Goal: Navigation & Orientation: Locate item on page

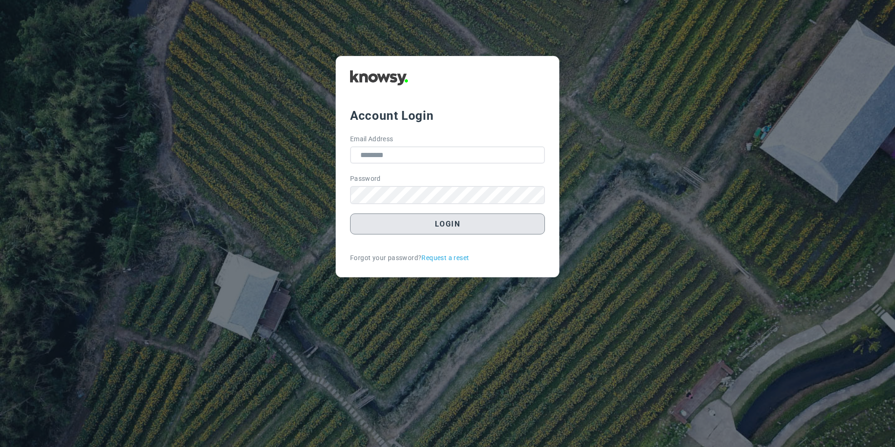
type input "**********"
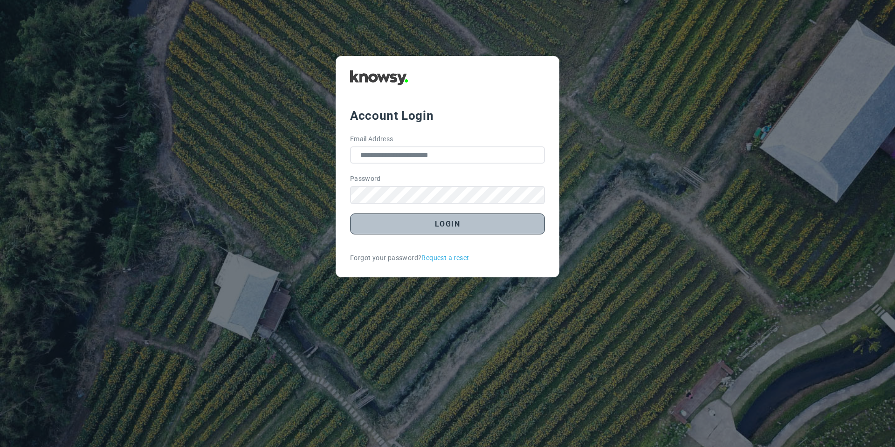
click at [394, 232] on button "Login" at bounding box center [447, 223] width 195 height 21
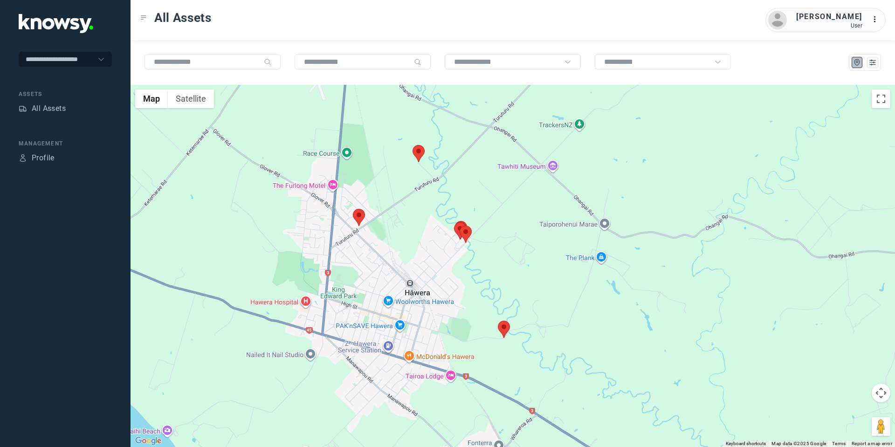
click at [459, 225] on area at bounding box center [459, 225] width 0 height 0
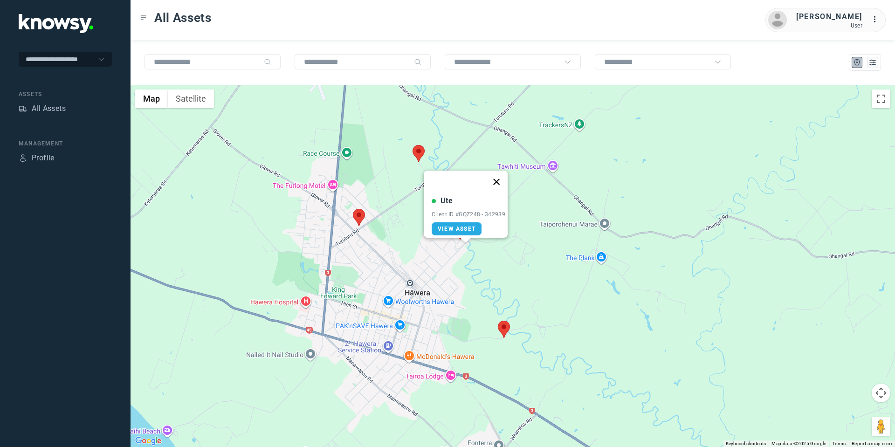
click at [502, 174] on button "Close" at bounding box center [496, 182] width 22 height 22
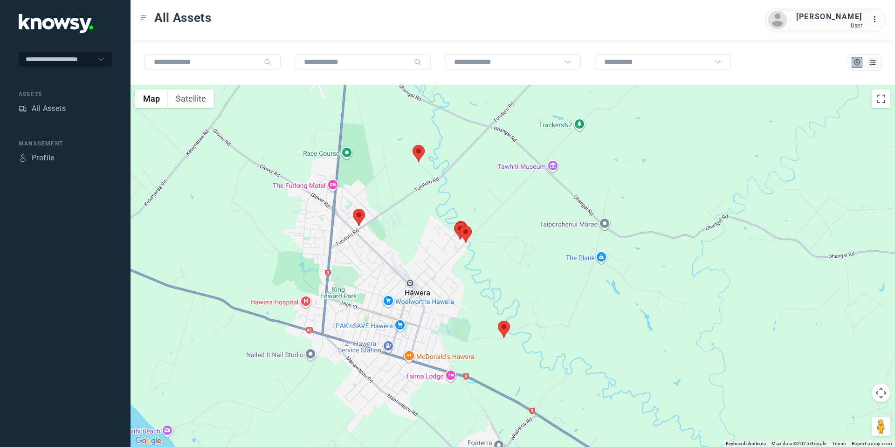
click at [498, 321] on area at bounding box center [498, 321] width 0 height 0
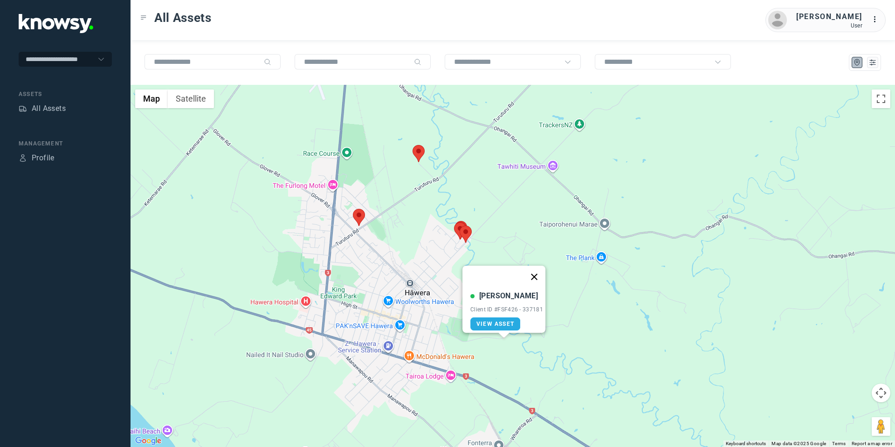
click at [538, 273] on button "Close" at bounding box center [534, 277] width 22 height 22
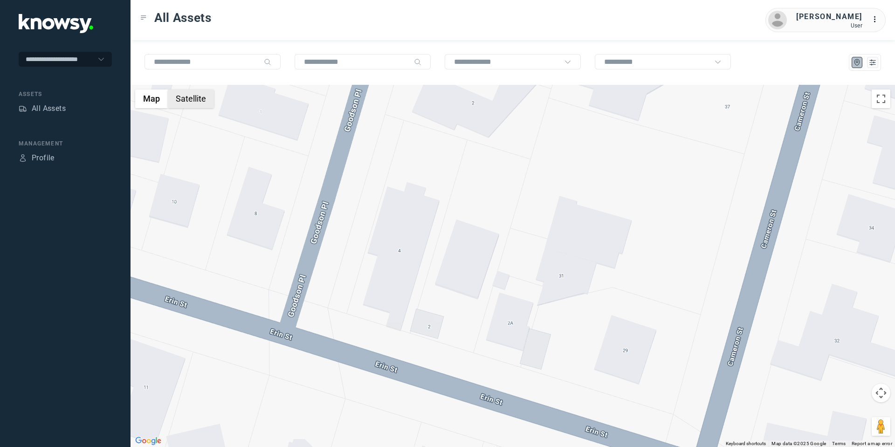
click at [200, 108] on button "Satellite" at bounding box center [191, 98] width 46 height 19
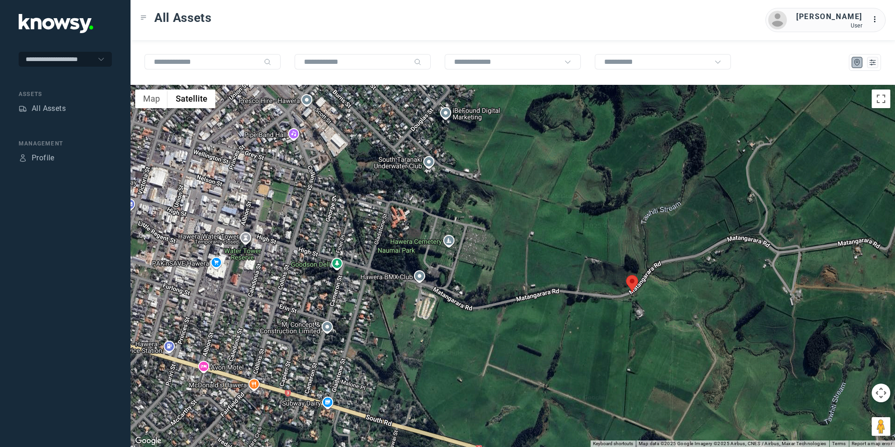
click at [885, 393] on button "Map camera controls" at bounding box center [880, 392] width 19 height 19
click at [809, 390] on button "Move left" at bounding box center [810, 392] width 19 height 19
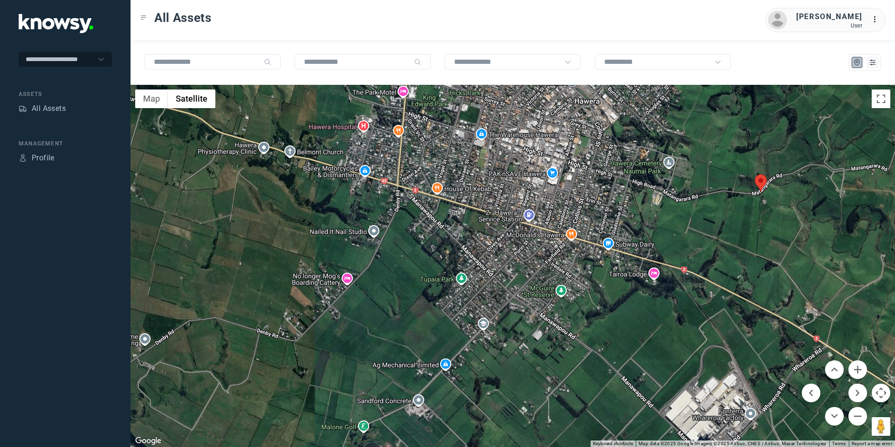
click at [454, 99] on div "To navigate, press the arrow keys." at bounding box center [512, 266] width 764 height 362
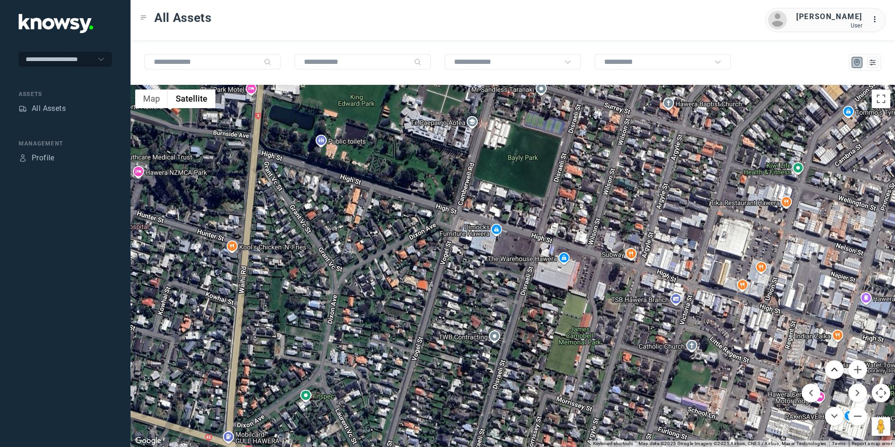
click at [834, 364] on button "Move up" at bounding box center [834, 369] width 19 height 19
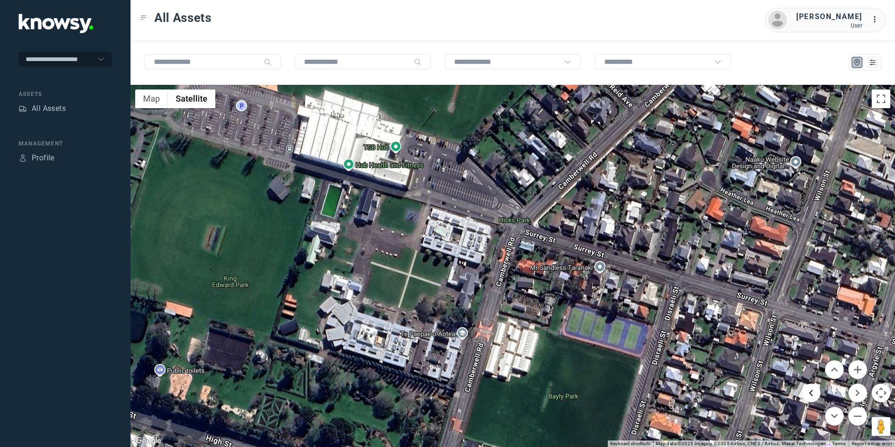
click at [807, 393] on button "Move left" at bounding box center [810, 392] width 19 height 19
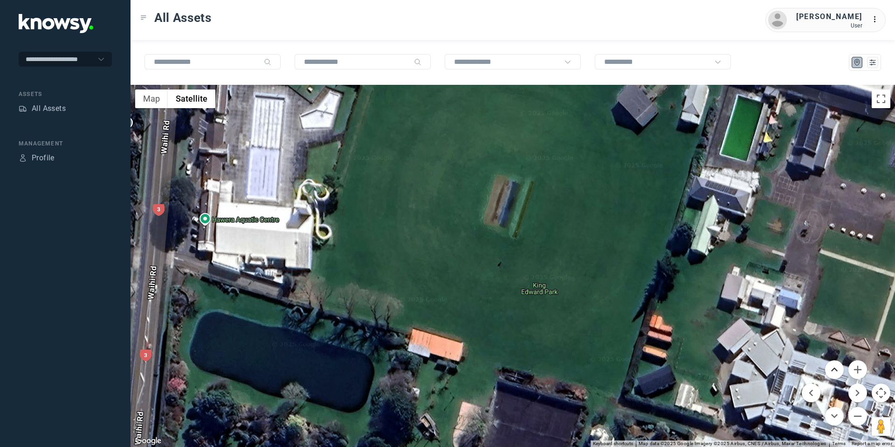
click at [838, 371] on button "Move up" at bounding box center [834, 369] width 19 height 19
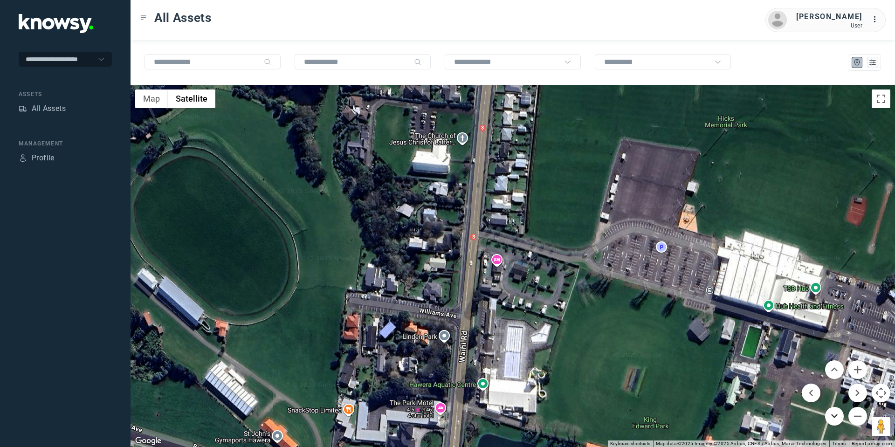
click at [827, 418] on button "Move down" at bounding box center [834, 416] width 19 height 19
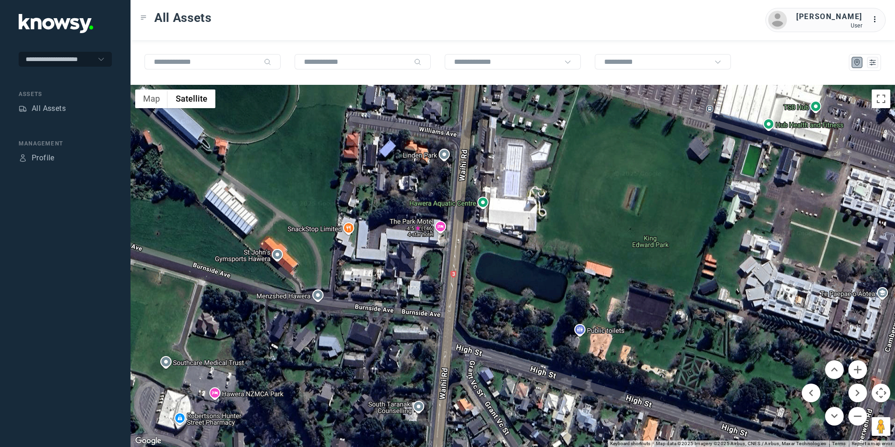
click at [849, 384] on menu at bounding box center [833, 392] width 65 height 65
click at [854, 393] on button "Move right" at bounding box center [857, 392] width 19 height 19
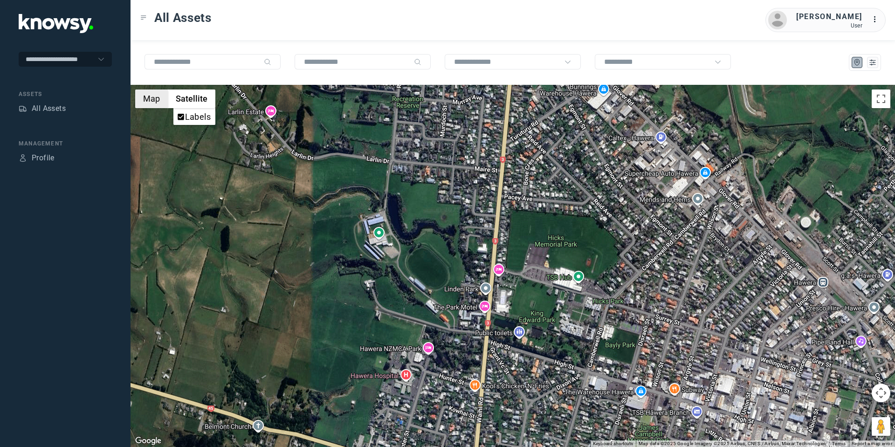
click at [156, 102] on button "Map" at bounding box center [151, 98] width 33 height 19
